Goal: Find specific page/section: Find specific page/section

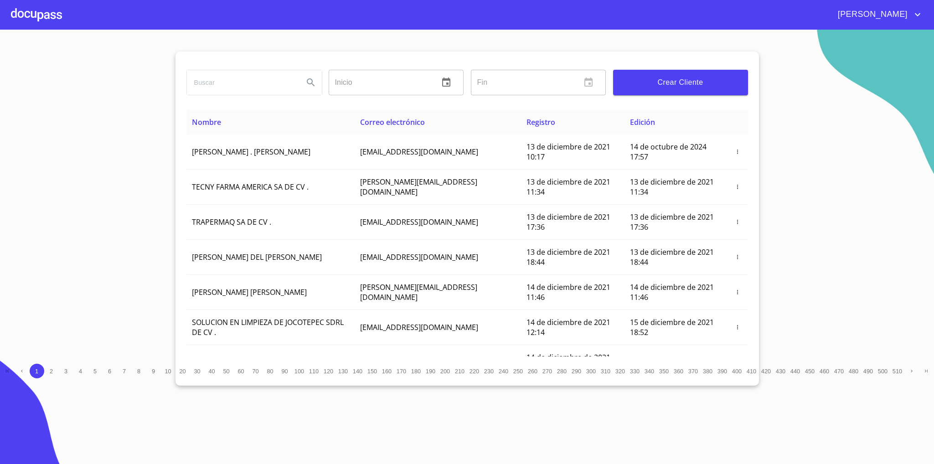
click at [248, 67] on div at bounding box center [254, 82] width 142 height 33
click at [249, 72] on input "search" at bounding box center [241, 82] width 109 height 25
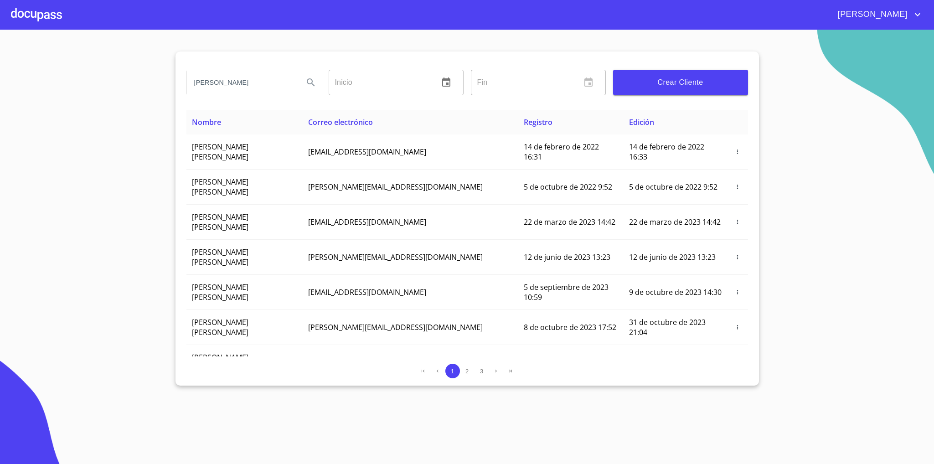
type input "[PERSON_NAME]"
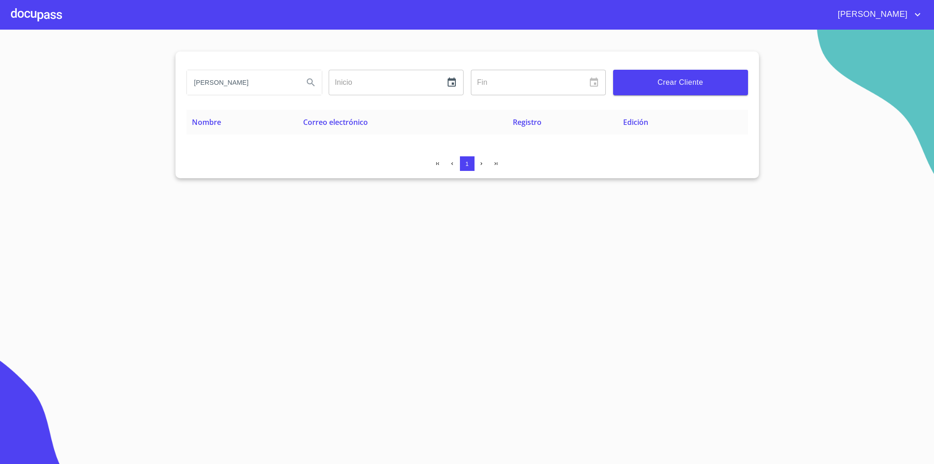
click at [266, 91] on input "[PERSON_NAME]" at bounding box center [241, 82] width 109 height 25
click at [47, 7] on div at bounding box center [36, 14] width 51 height 29
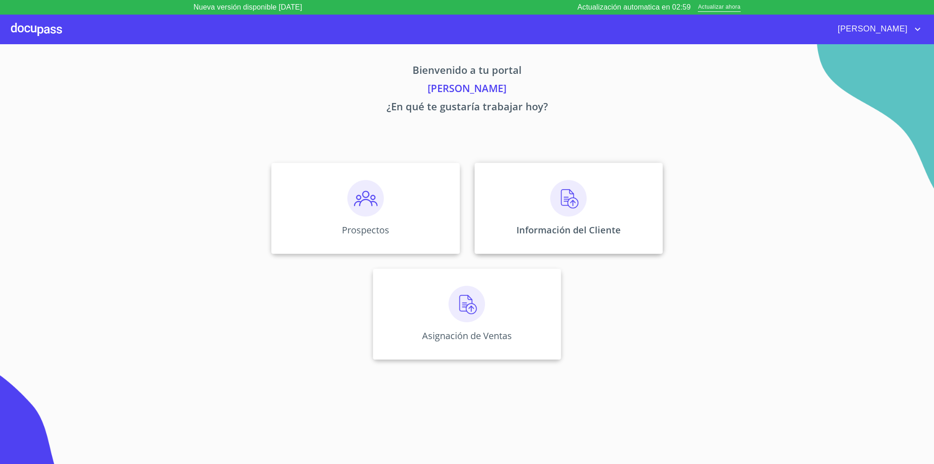
click at [554, 224] on p "Información del Cliente" at bounding box center [569, 230] width 104 height 12
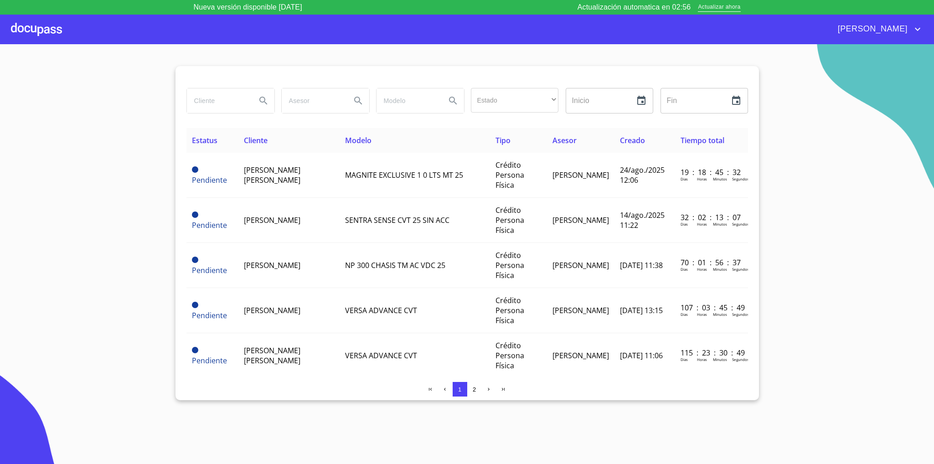
click at [230, 103] on input "search" at bounding box center [218, 100] width 62 height 25
type input "[PERSON_NAME]"
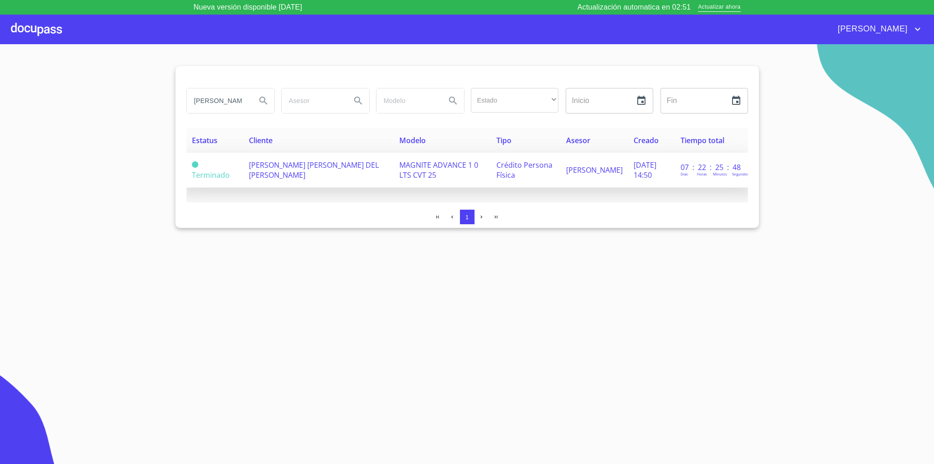
click at [287, 165] on span "[PERSON_NAME] [PERSON_NAME] DEL [PERSON_NAME]" at bounding box center [314, 170] width 130 height 20
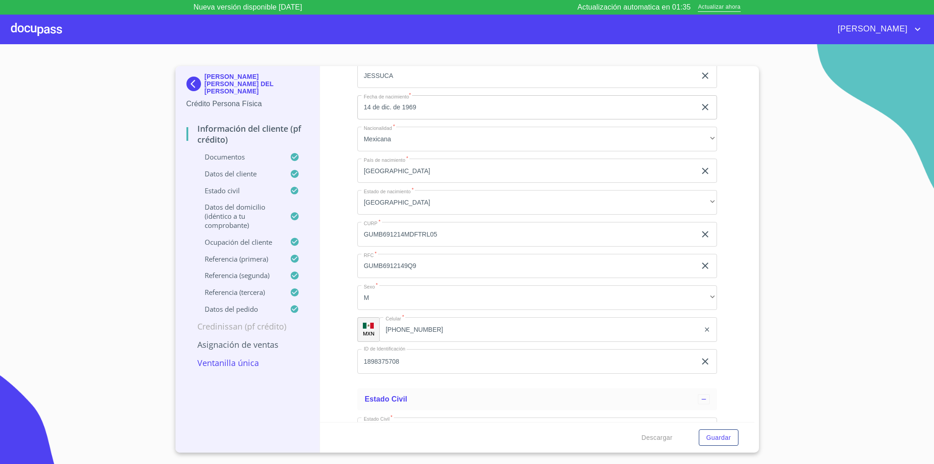
scroll to position [3146, 0]
click at [211, 78] on p "[PERSON_NAME] [PERSON_NAME] DEL [PERSON_NAME]" at bounding box center [257, 84] width 104 height 22
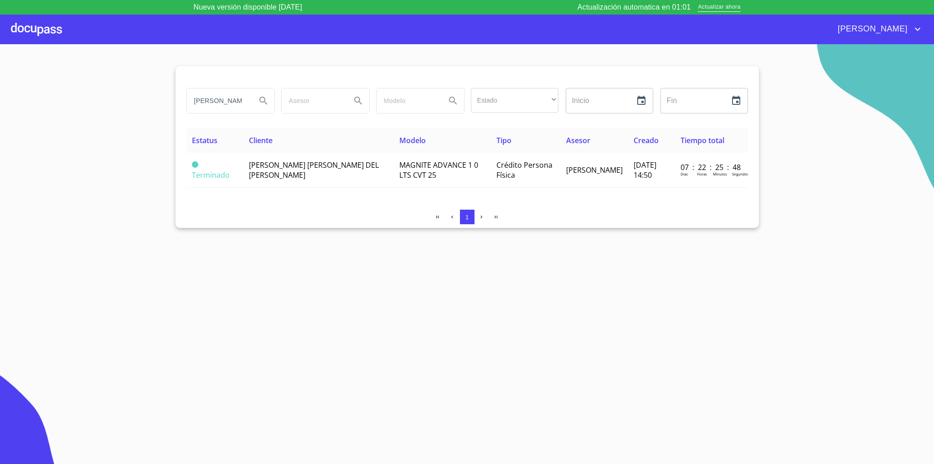
click at [48, 23] on div at bounding box center [36, 29] width 51 height 29
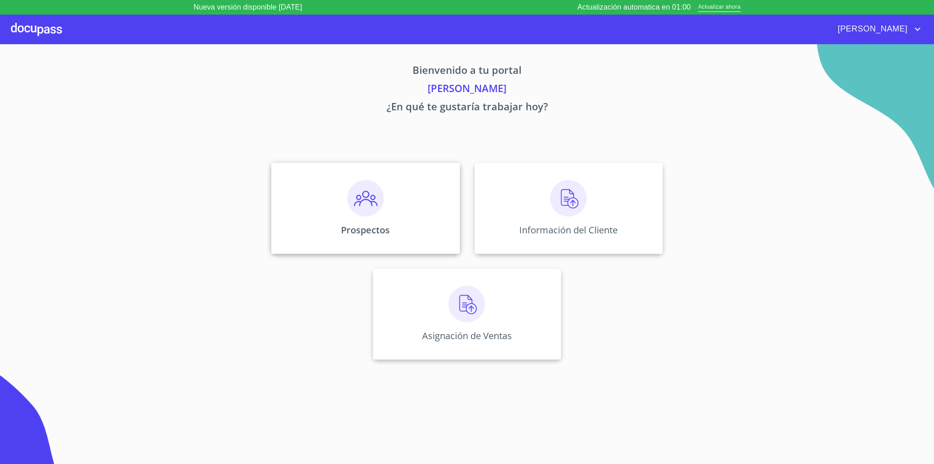
click at [332, 185] on div "Prospectos" at bounding box center [365, 208] width 188 height 91
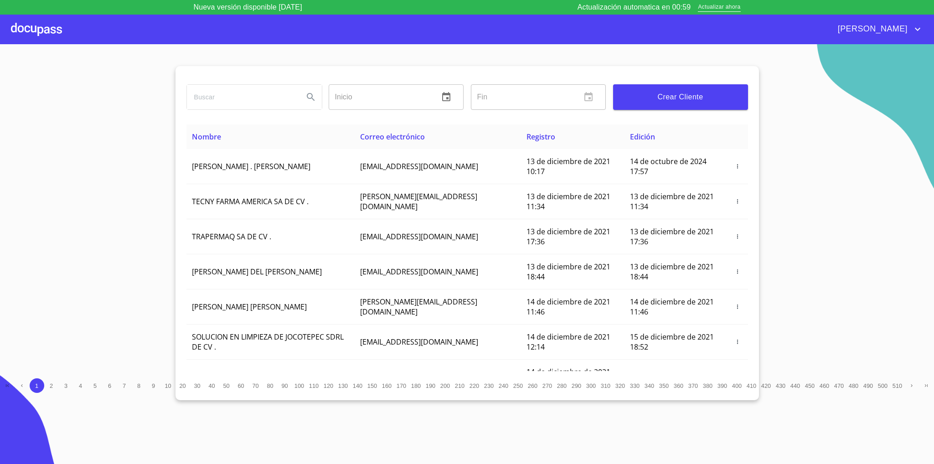
click at [232, 102] on input "search" at bounding box center [241, 97] width 109 height 25
type input "[PERSON_NAME]"
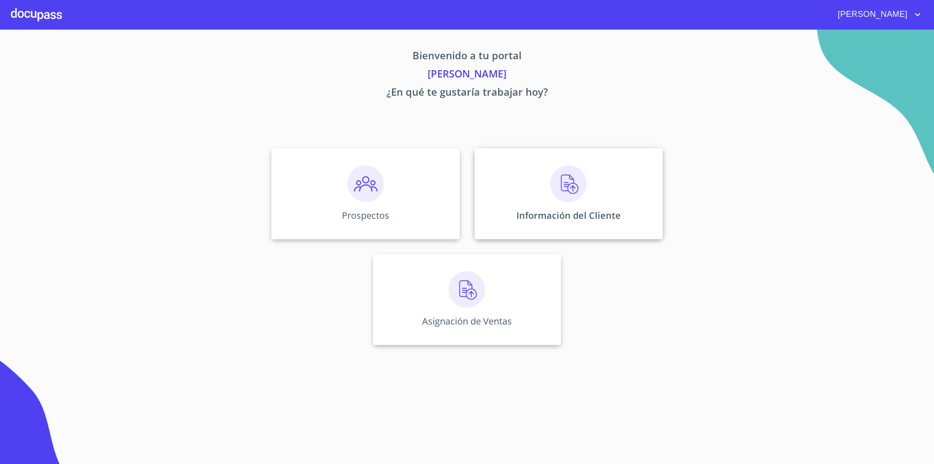
click at [560, 204] on div "Información del Cliente" at bounding box center [569, 193] width 188 height 91
